Goal: Information Seeking & Learning: Find contact information

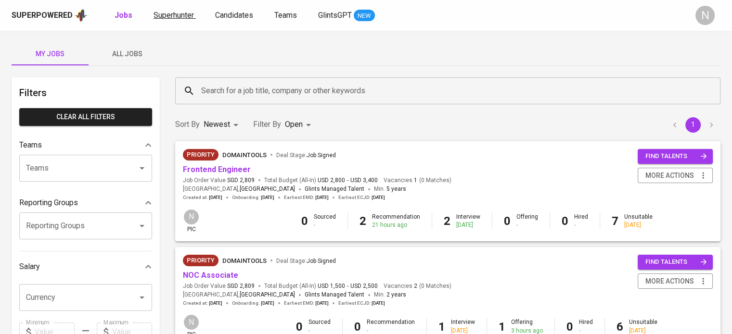
click at [180, 11] on span "Superhunter" at bounding box center [173, 15] width 40 height 9
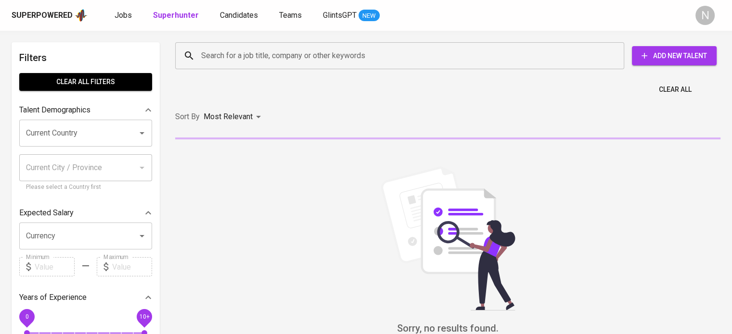
click at [241, 53] on input "Search for a job title, company or other keywords" at bounding box center [402, 56] width 407 height 18
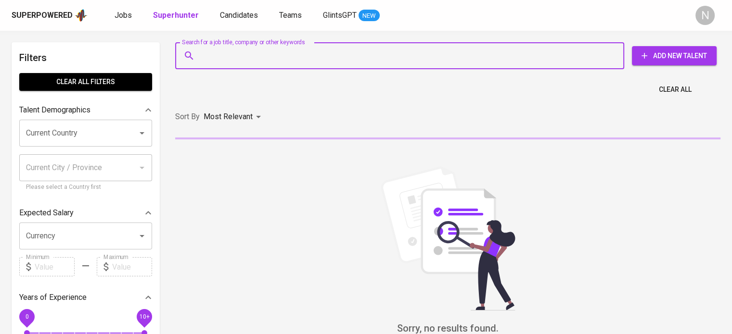
paste input "[EMAIL_ADDRESS][DOMAIN_NAME]"
type input "[EMAIL_ADDRESS][DOMAIN_NAME]"
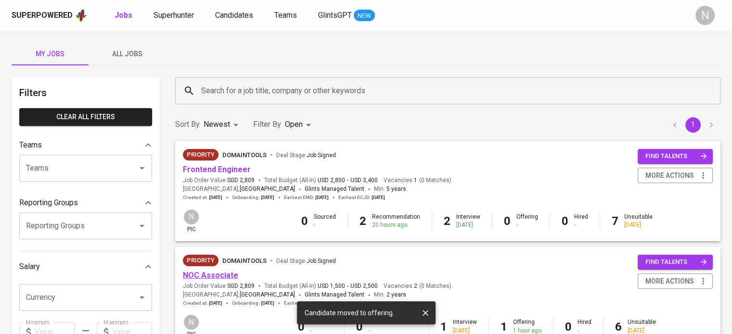
click at [221, 274] on link "NOC Associate" at bounding box center [210, 275] width 55 height 9
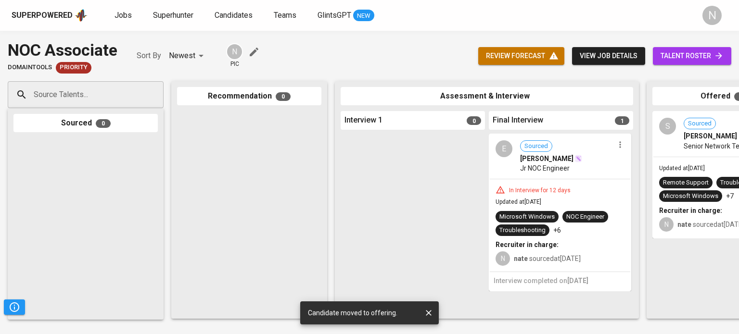
click at [687, 145] on span "Senior Network Technician L3" at bounding box center [729, 146] width 90 height 10
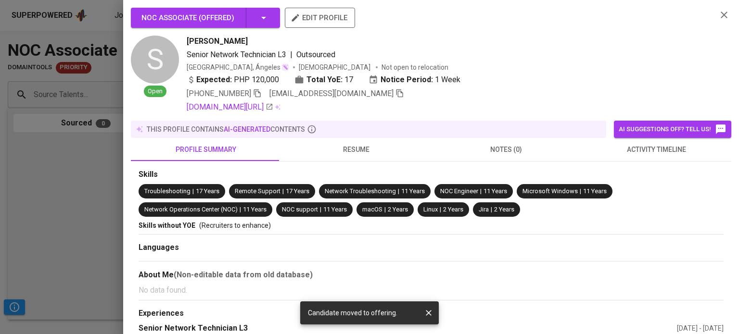
drag, startPoint x: 245, startPoint y: 42, endPoint x: 188, endPoint y: 42, distance: 56.8
click at [188, 42] on div "Sonny Gabutero" at bounding box center [448, 42] width 523 height 12
copy span "Sonny Gabutero"
click at [396, 94] on icon "button" at bounding box center [400, 93] width 9 height 9
click at [347, 89] on div "+63 919-910-0852 snygbu@gmail.com" at bounding box center [448, 94] width 523 height 12
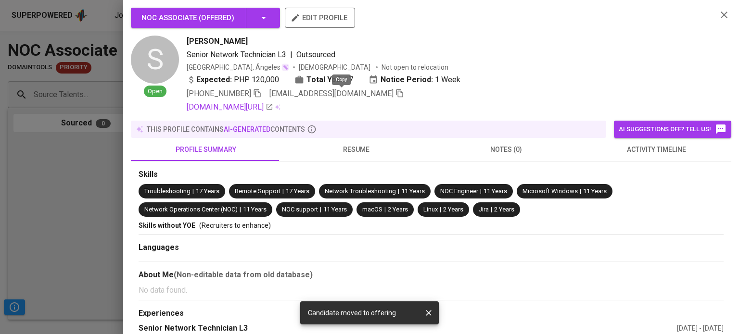
click at [396, 94] on icon "button" at bounding box center [399, 94] width 7 height 8
drag, startPoint x: 245, startPoint y: 43, endPoint x: 185, endPoint y: 40, distance: 60.2
click at [185, 40] on div "S Open Sonny Gabutero Senior Network Technician L3 | Outsourced Philippines, Án…" at bounding box center [420, 74] width 578 height 77
copy span "Sonny Gabutero"
click at [396, 95] on icon "button" at bounding box center [400, 93] width 9 height 9
